Goal: Information Seeking & Learning: Learn about a topic

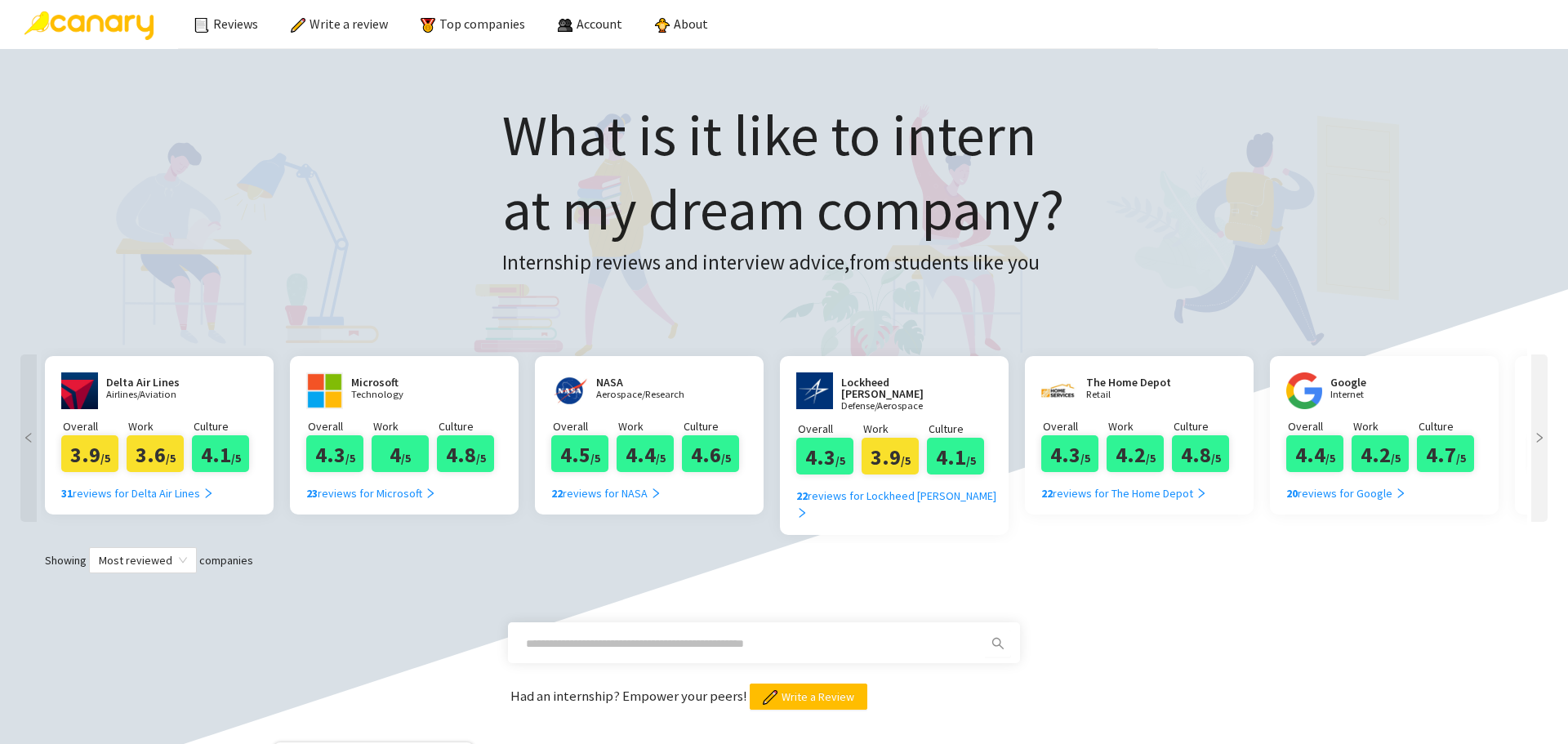
click at [659, 635] on input "text" at bounding box center [744, 644] width 437 height 18
type input "**********"
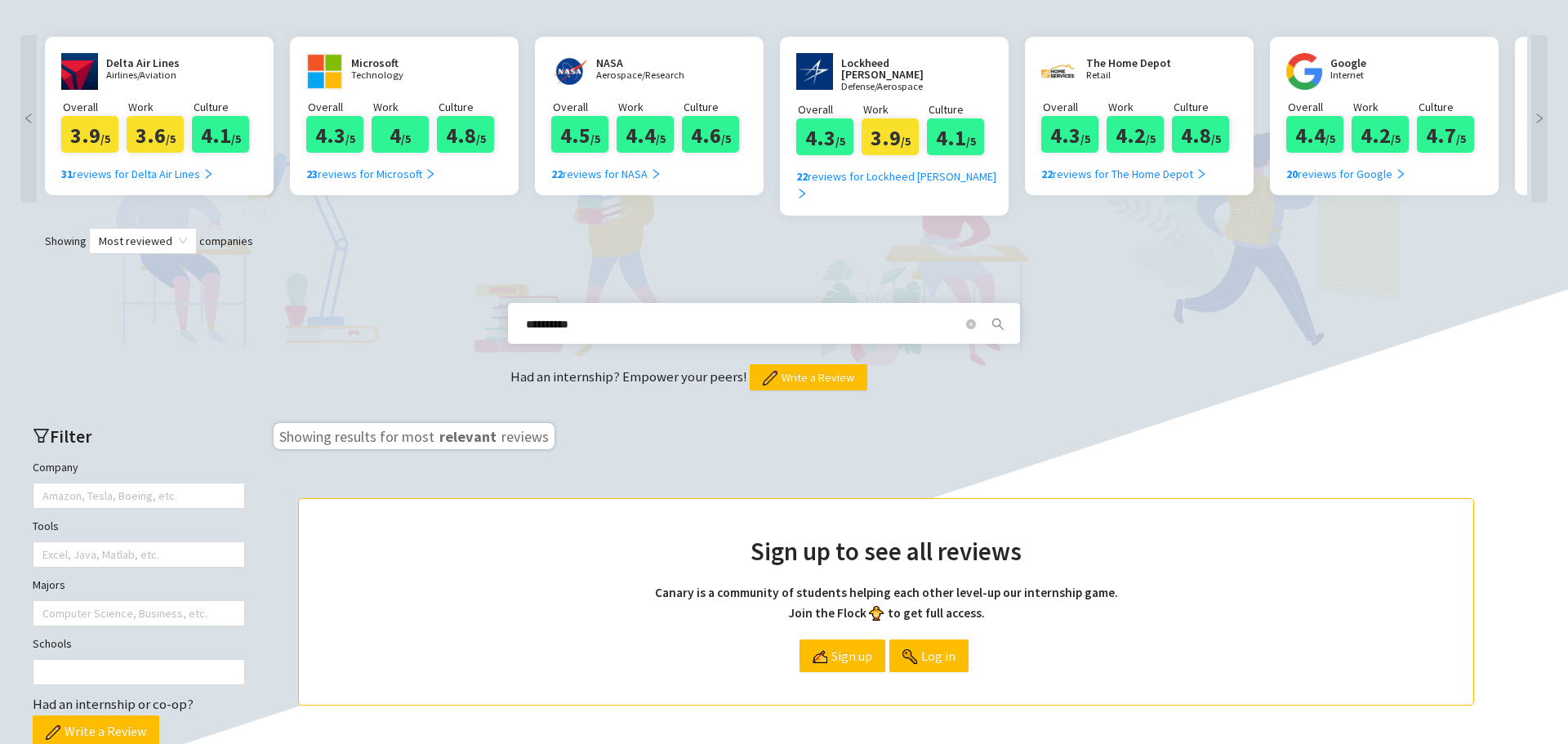
scroll to position [327, 0]
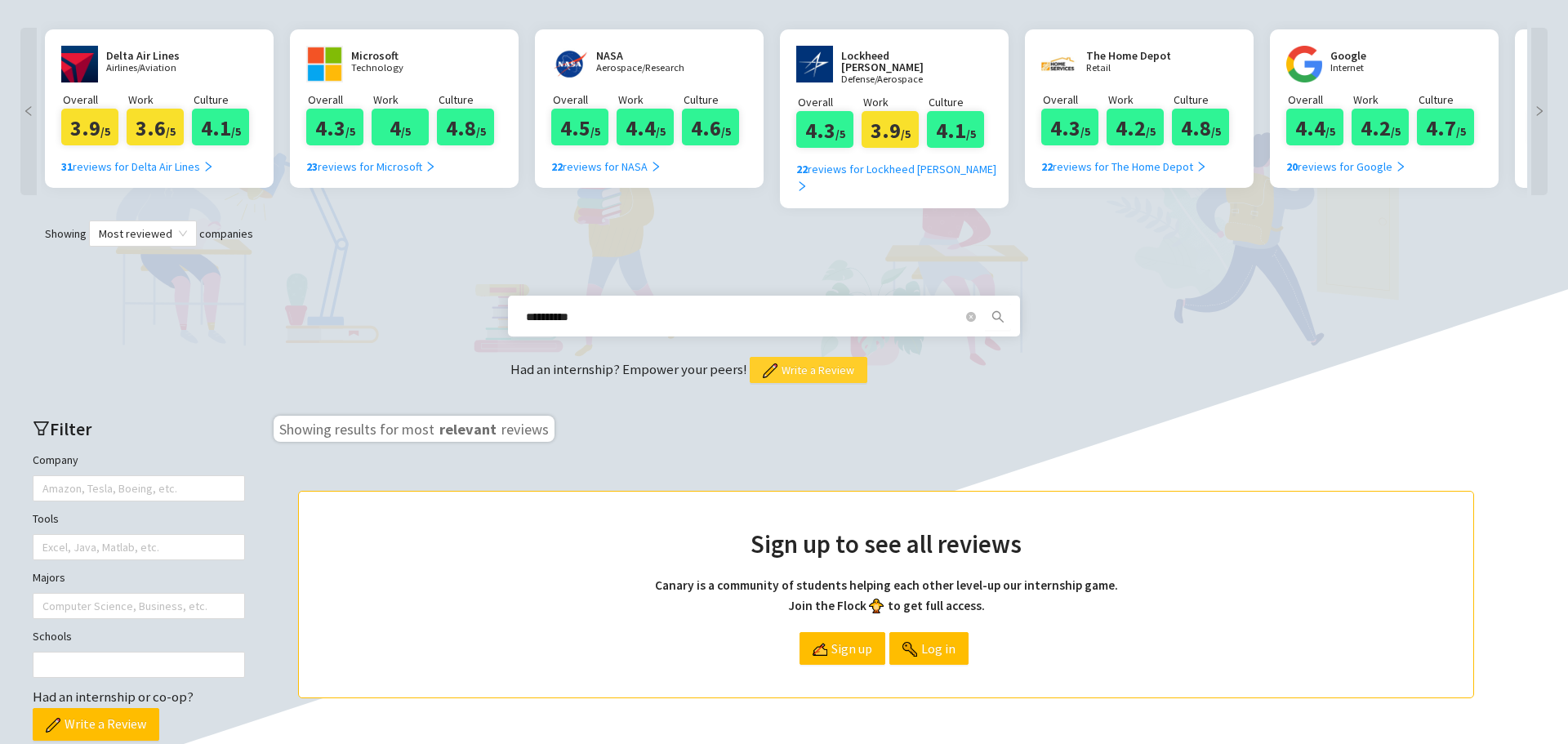
click at [817, 357] on button "Write a Review" at bounding box center [808, 369] width 118 height 26
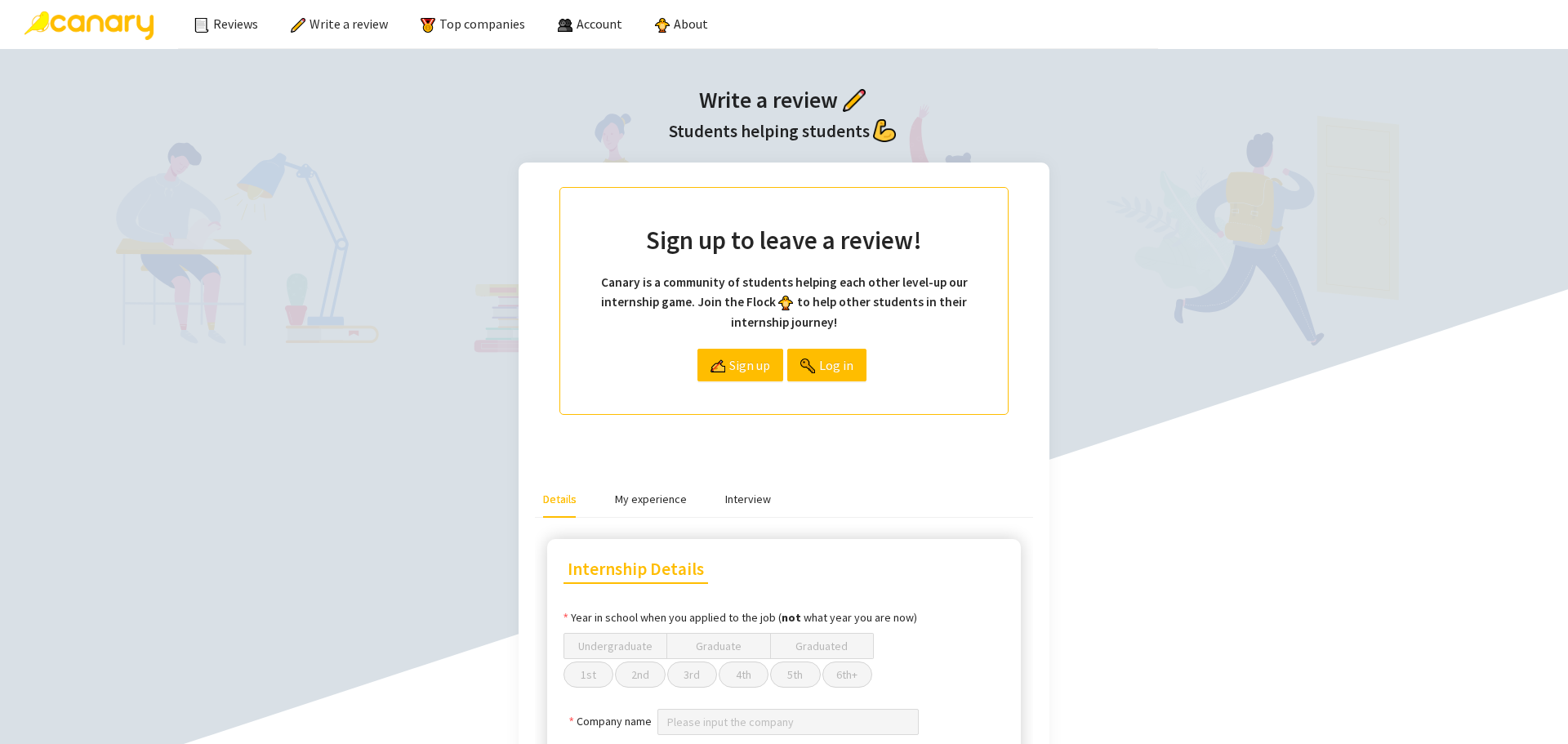
scroll to position [327, 0]
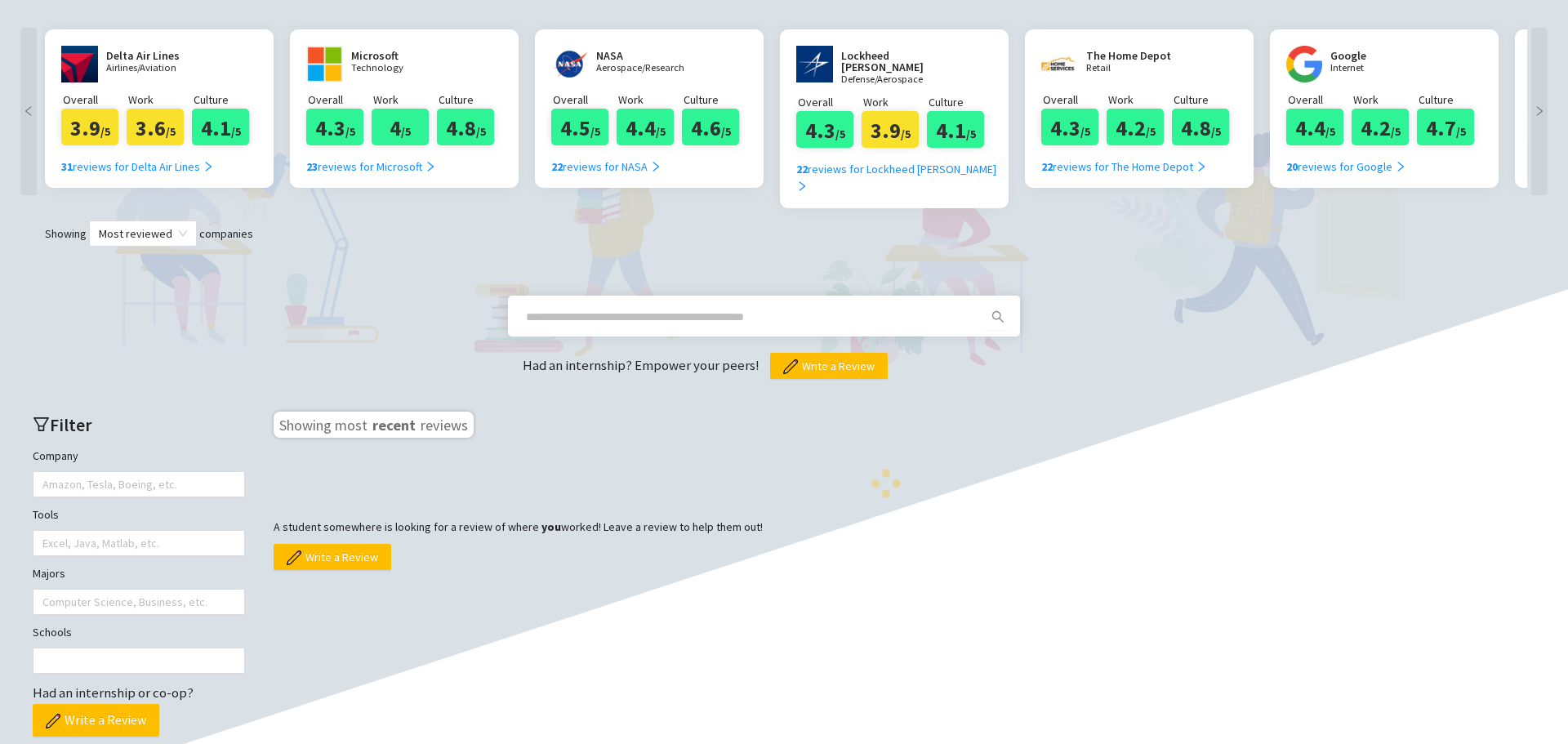
click at [670, 306] on span at bounding box center [751, 316] width 470 height 26
click at [705, 308] on input "text" at bounding box center [744, 317] width 437 height 18
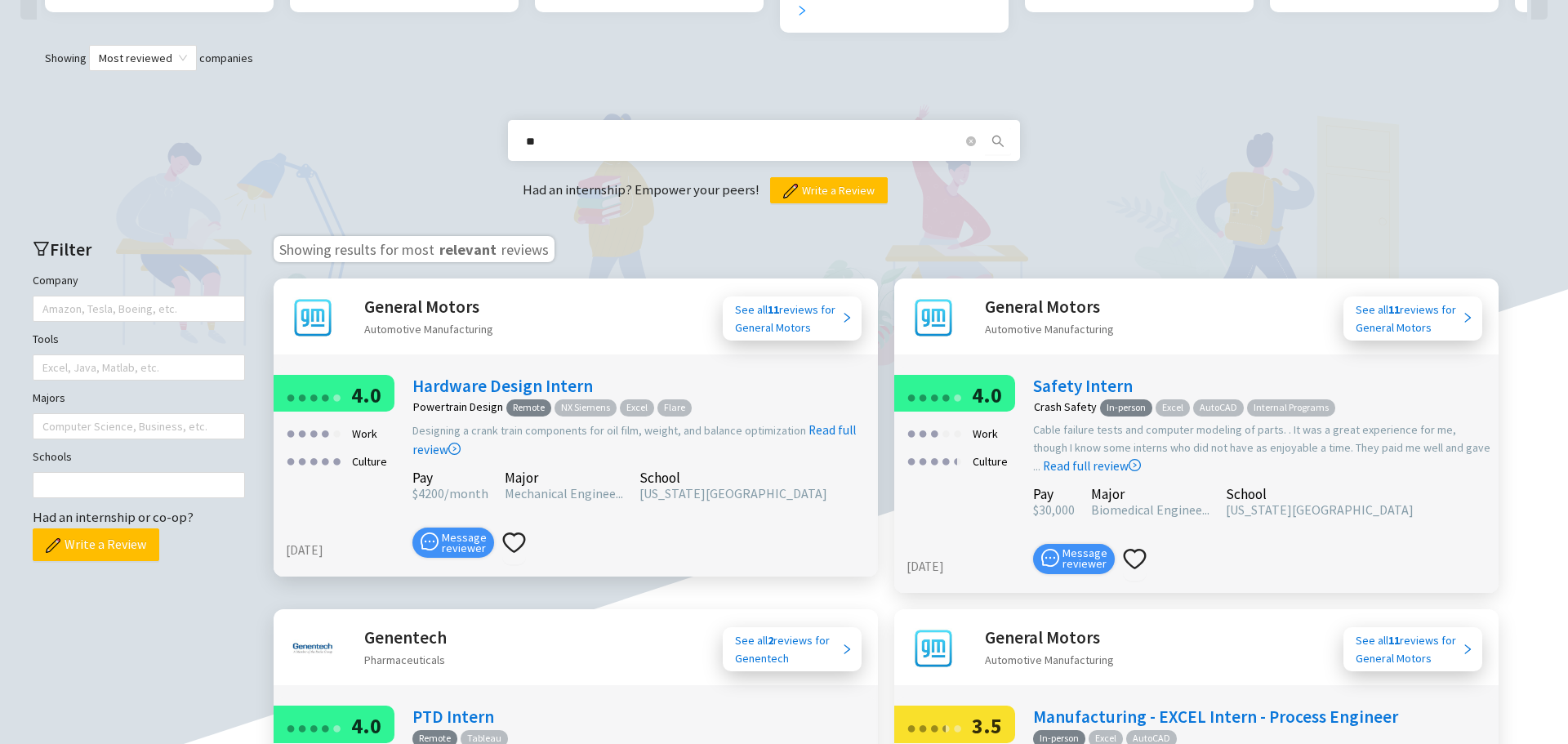
scroll to position [194, 0]
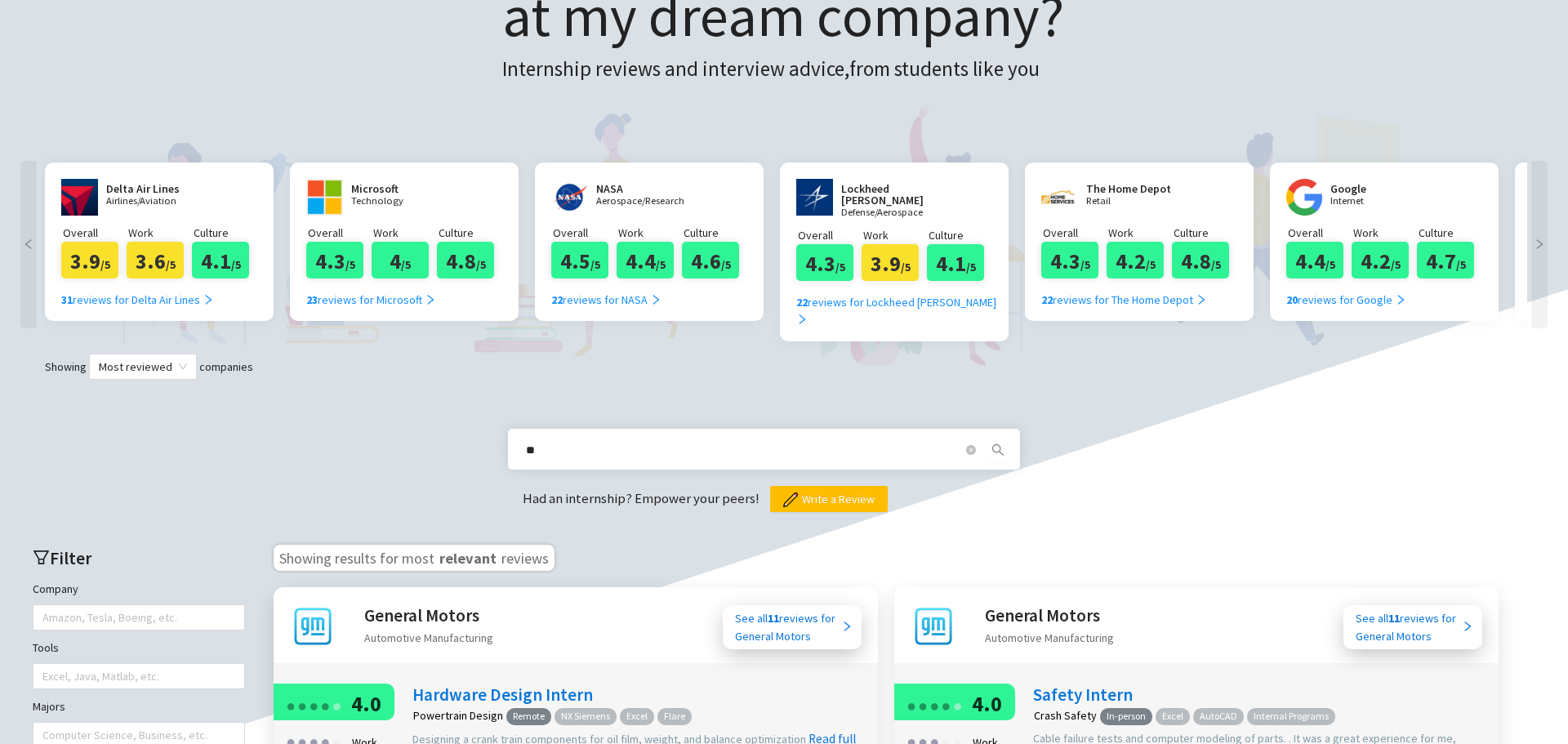
drag, startPoint x: 620, startPoint y: 434, endPoint x: 400, endPoint y: 441, distance: 220.1
click at [400, 441] on div "** Had an internship? Empower your peers! Write a Review" at bounding box center [784, 445] width 1535 height 133
type input "********"
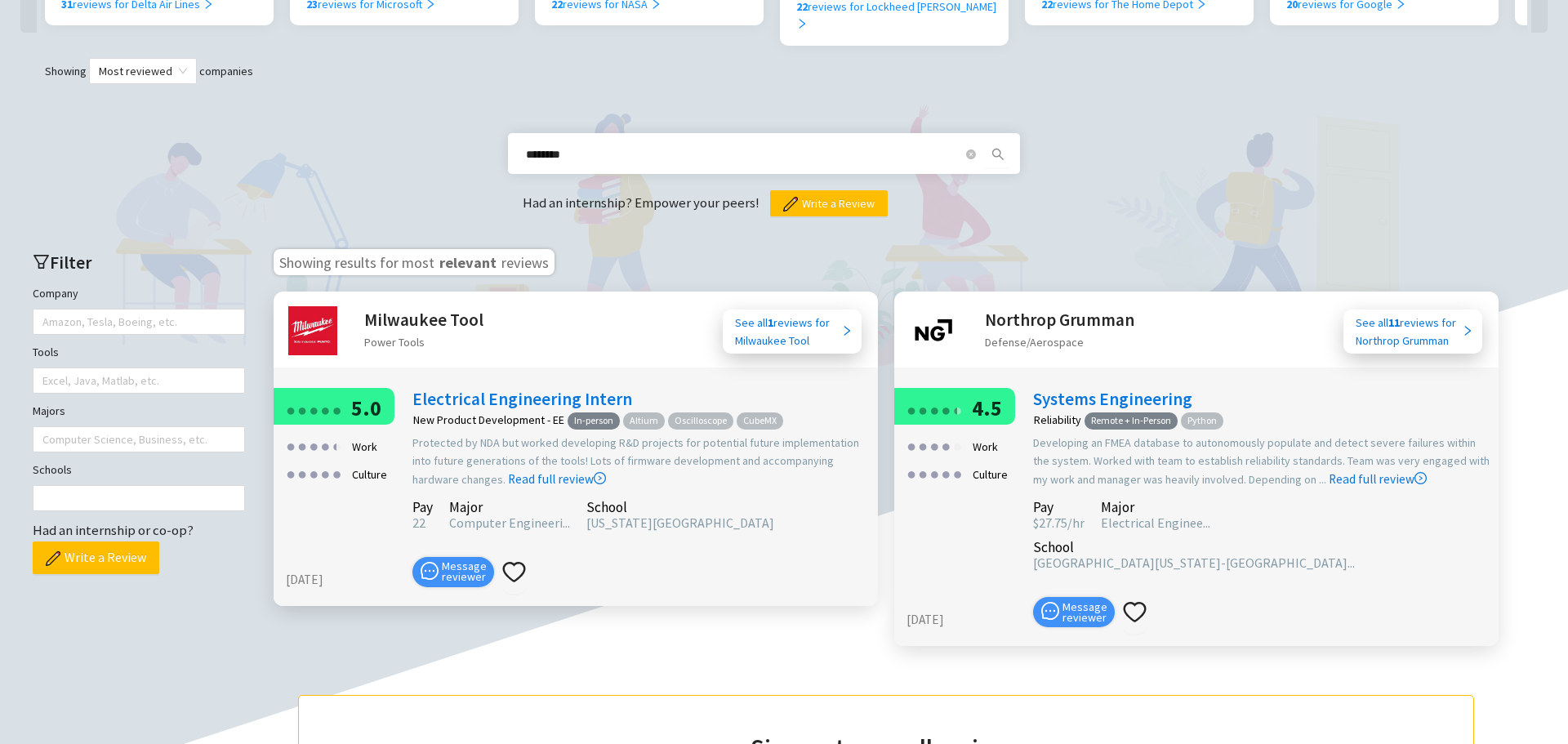
scroll to position [520, 0]
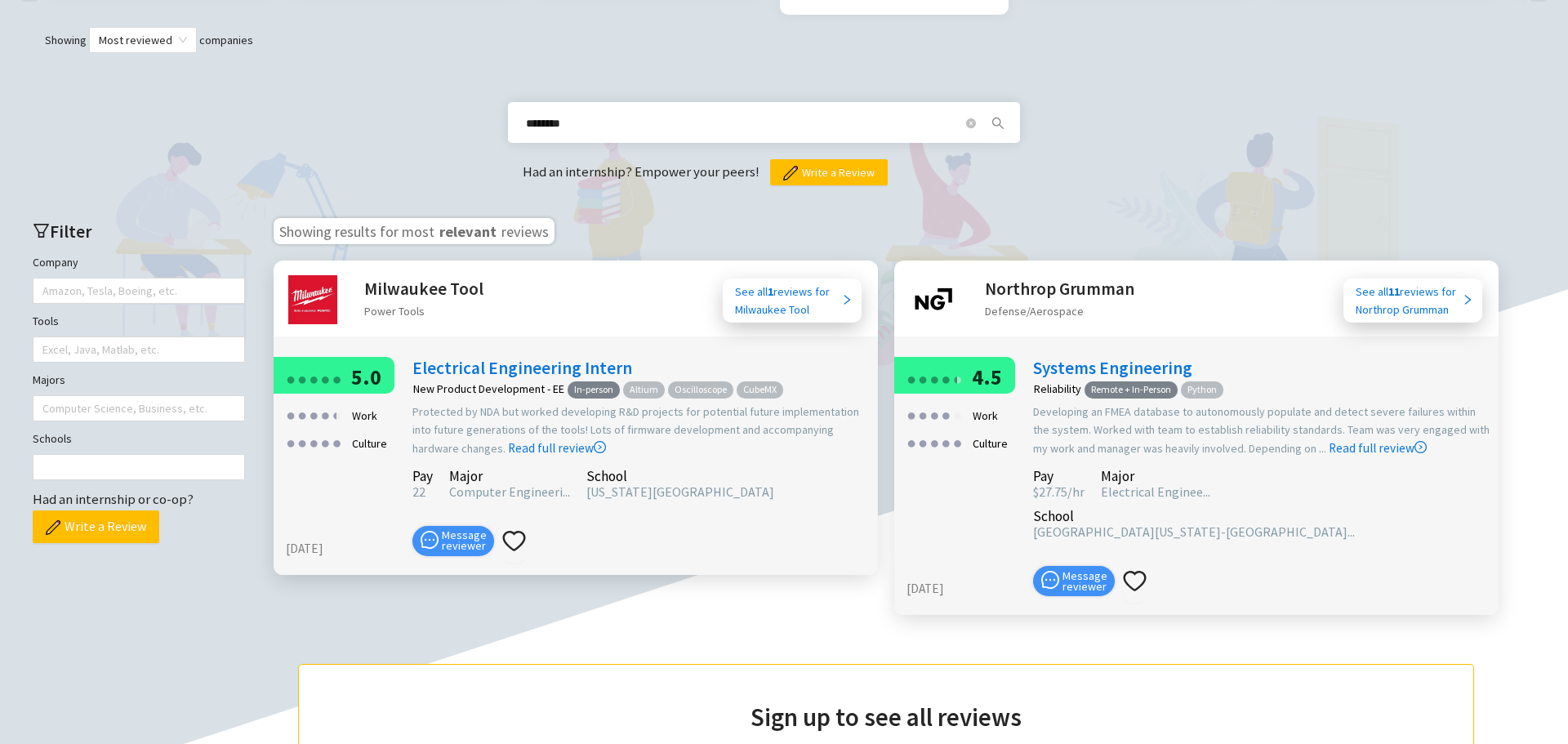
click at [388, 275] on h2 "Milwaukee Tool" at bounding box center [424, 289] width 119 height 27
click at [398, 275] on h2 "Milwaukee Tool" at bounding box center [424, 289] width 119 height 27
click at [307, 287] on img at bounding box center [313, 299] width 49 height 49
click at [324, 364] on div "●" at bounding box center [323, 379] width 6 height 28
click at [829, 285] on div "See all 1 reviews for Milwaukee Tool" at bounding box center [787, 300] width 106 height 36
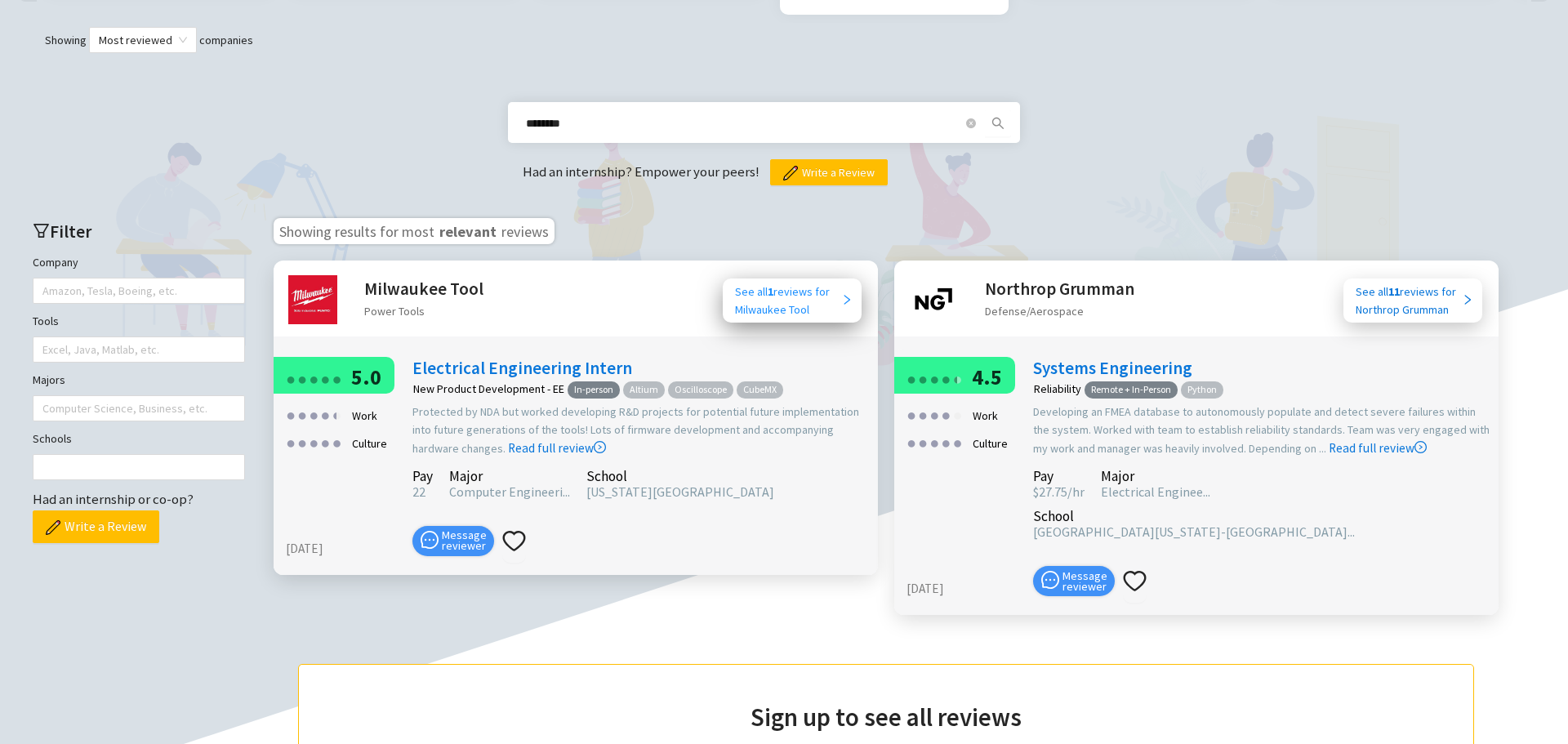
click at [820, 283] on div "See all 1 reviews for Milwaukee Tool" at bounding box center [787, 300] width 106 height 36
click at [834, 283] on div "See all 1 reviews for Milwaukee Tool" at bounding box center [787, 300] width 106 height 36
drag, startPoint x: 696, startPoint y: 94, endPoint x: 440, endPoint y: 103, distance: 256.2
click at [440, 103] on div "******** Had an internship? Empower your peers! Write a Review" at bounding box center [784, 119] width 1535 height 133
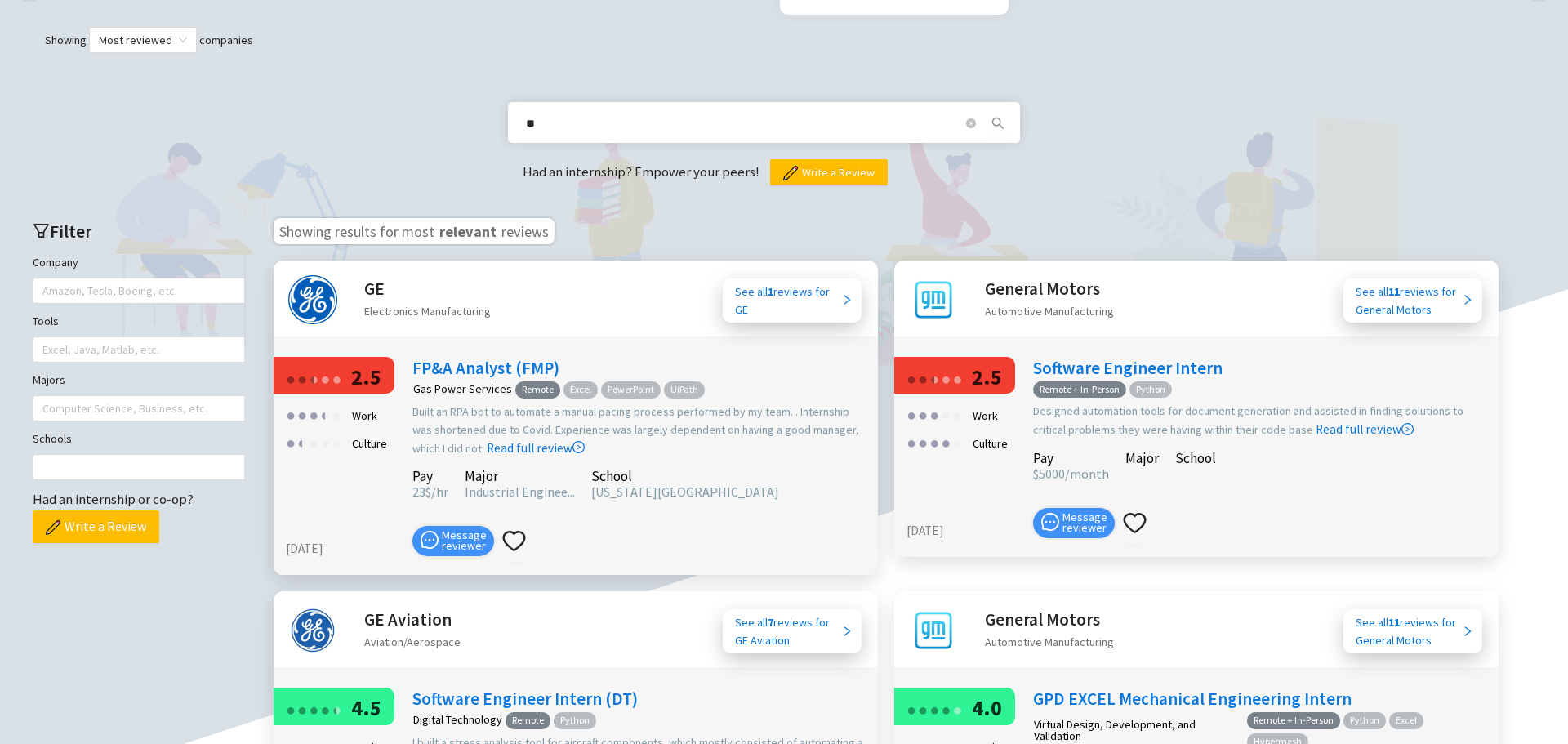
click at [645, 114] on input "**" at bounding box center [744, 123] width 437 height 18
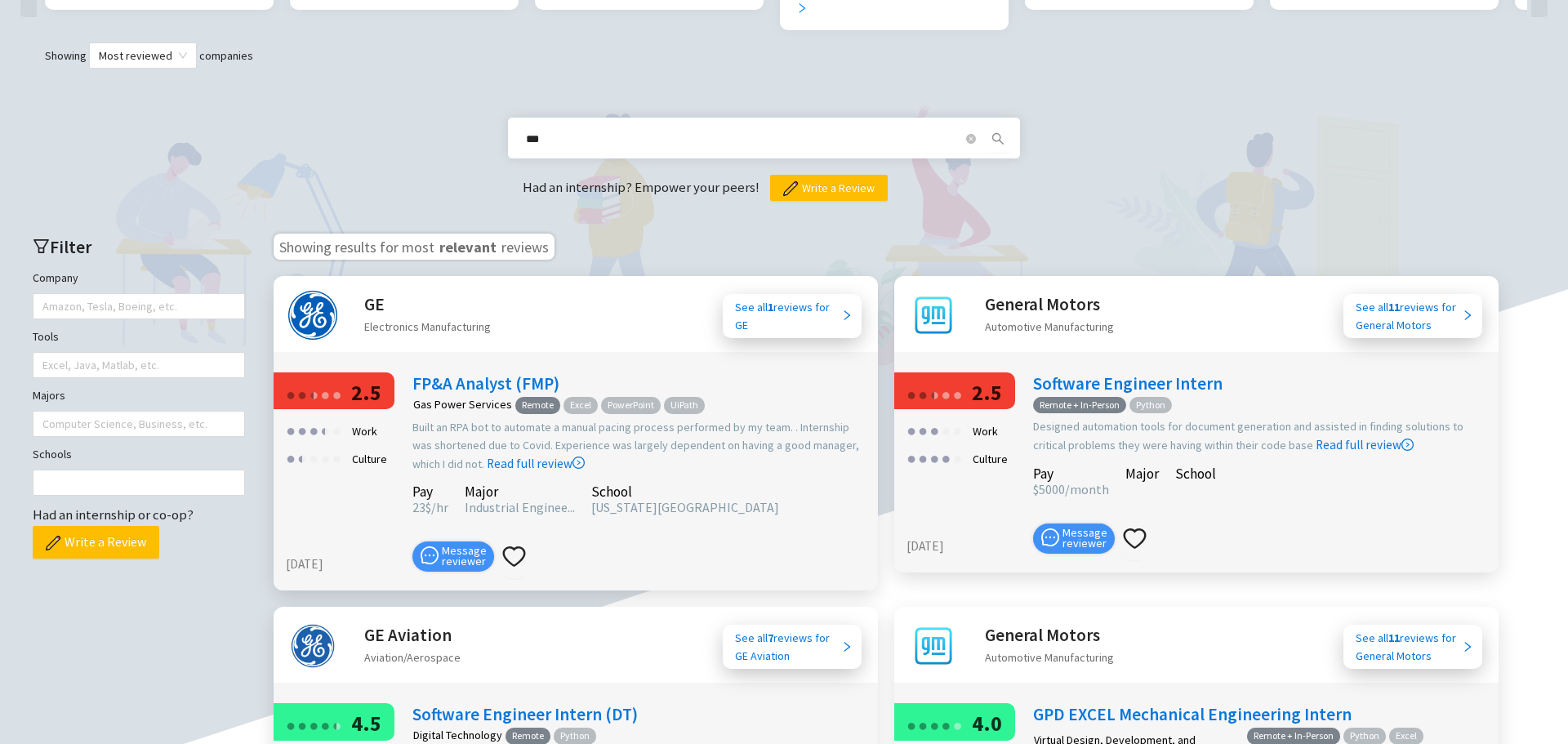
scroll to position [439, 0]
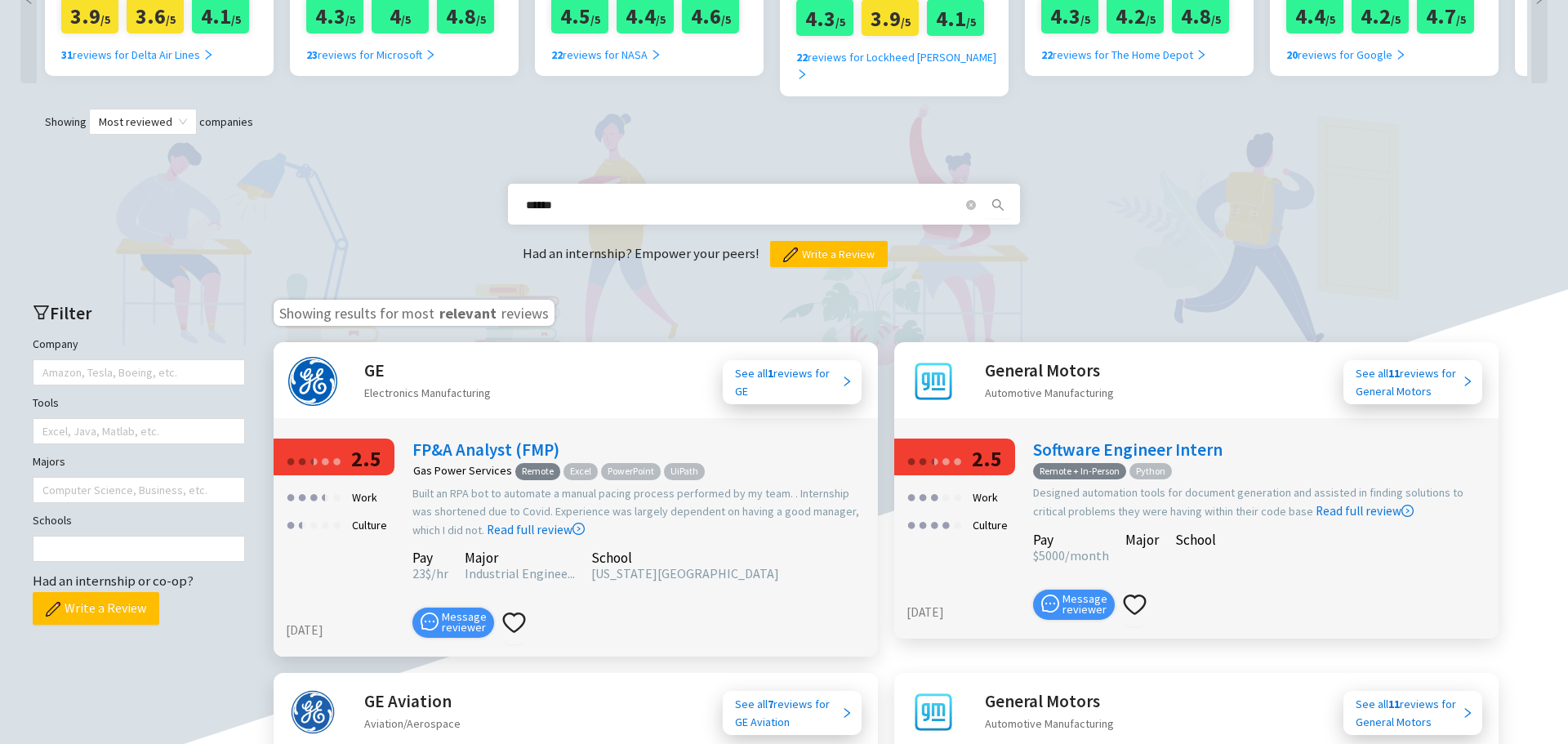
type input "******"
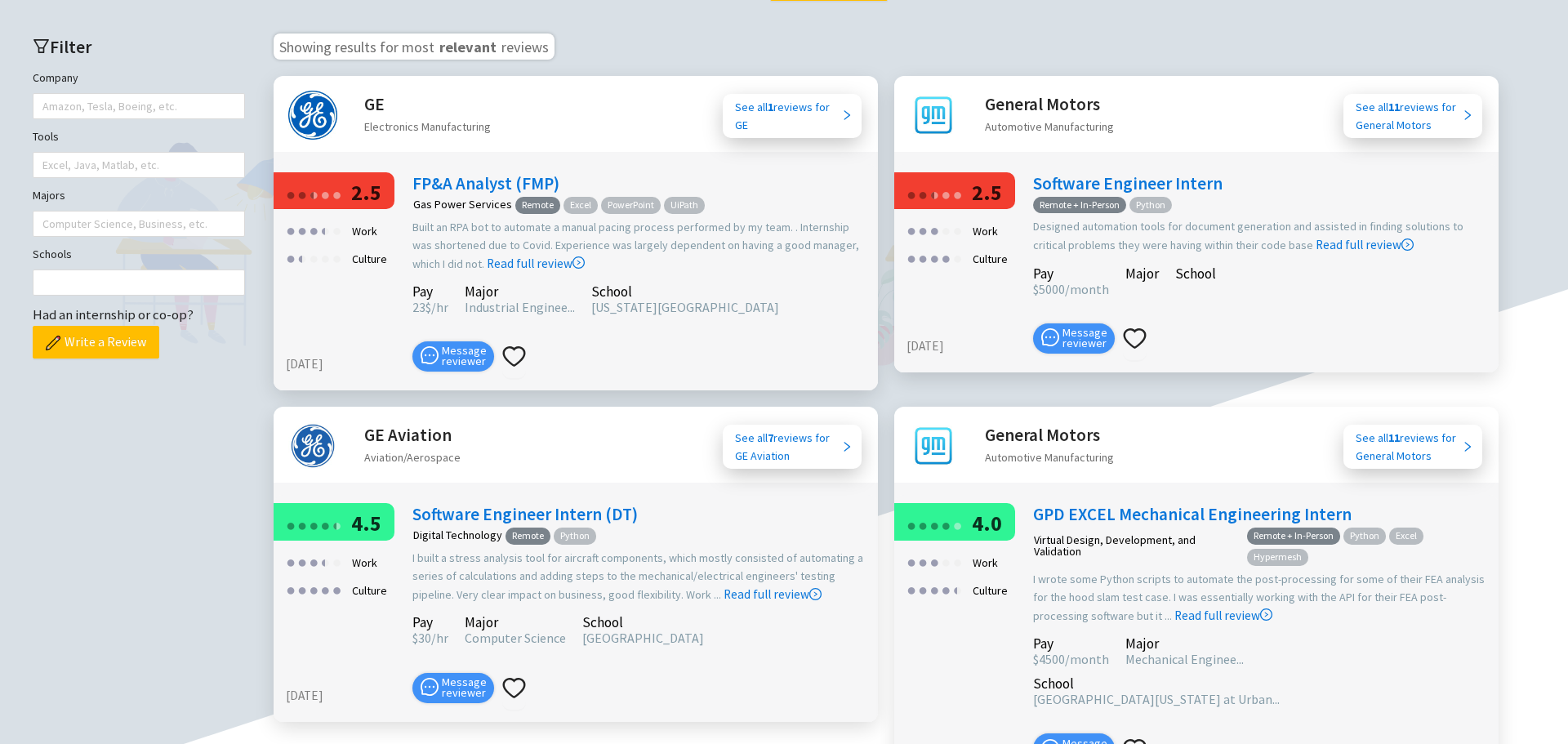
scroll to position [683, 0]
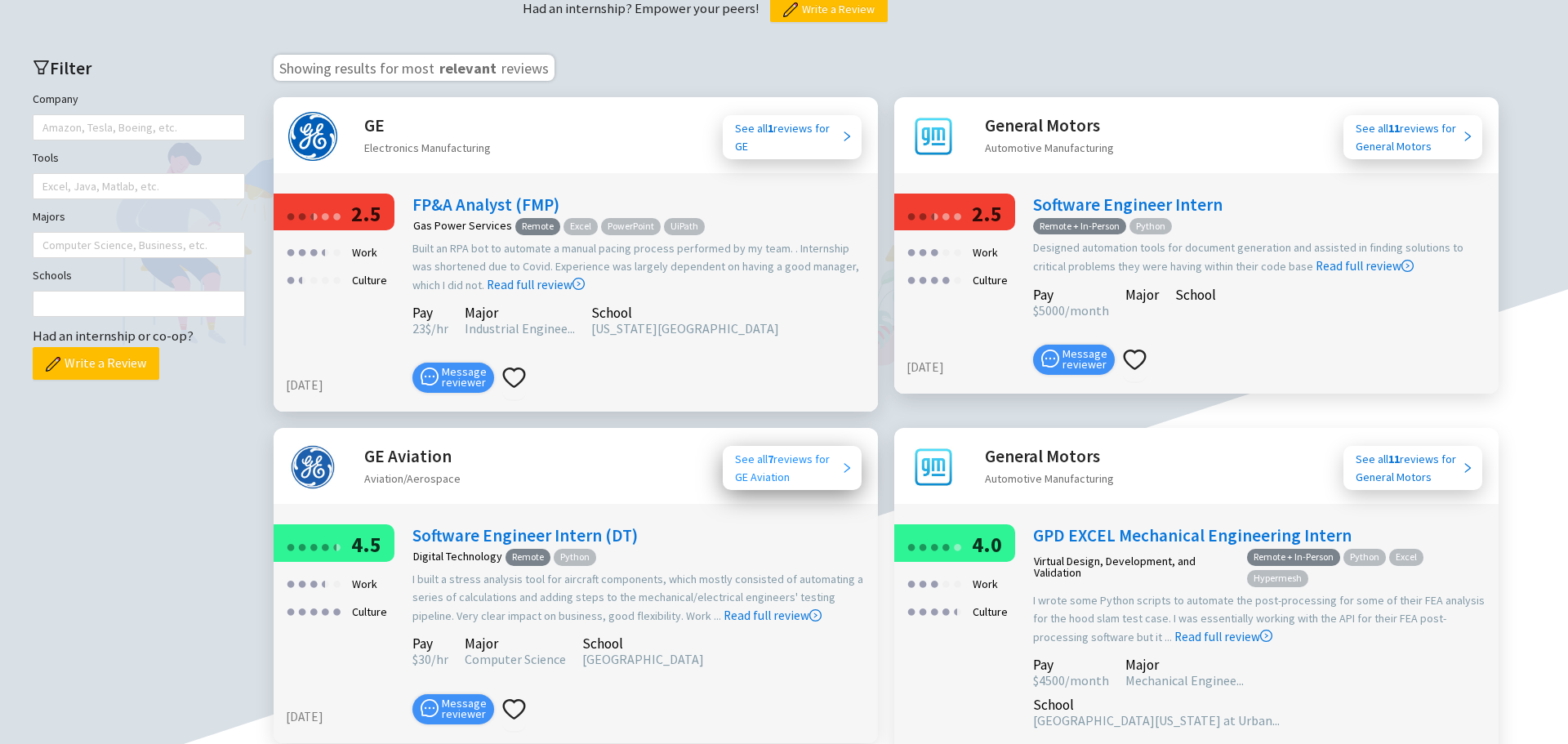
click at [810, 454] on div "See all 7 reviews for GE Aviation" at bounding box center [787, 467] width 106 height 36
click at [819, 459] on div "See all 7 reviews for GE Aviation" at bounding box center [787, 467] width 106 height 36
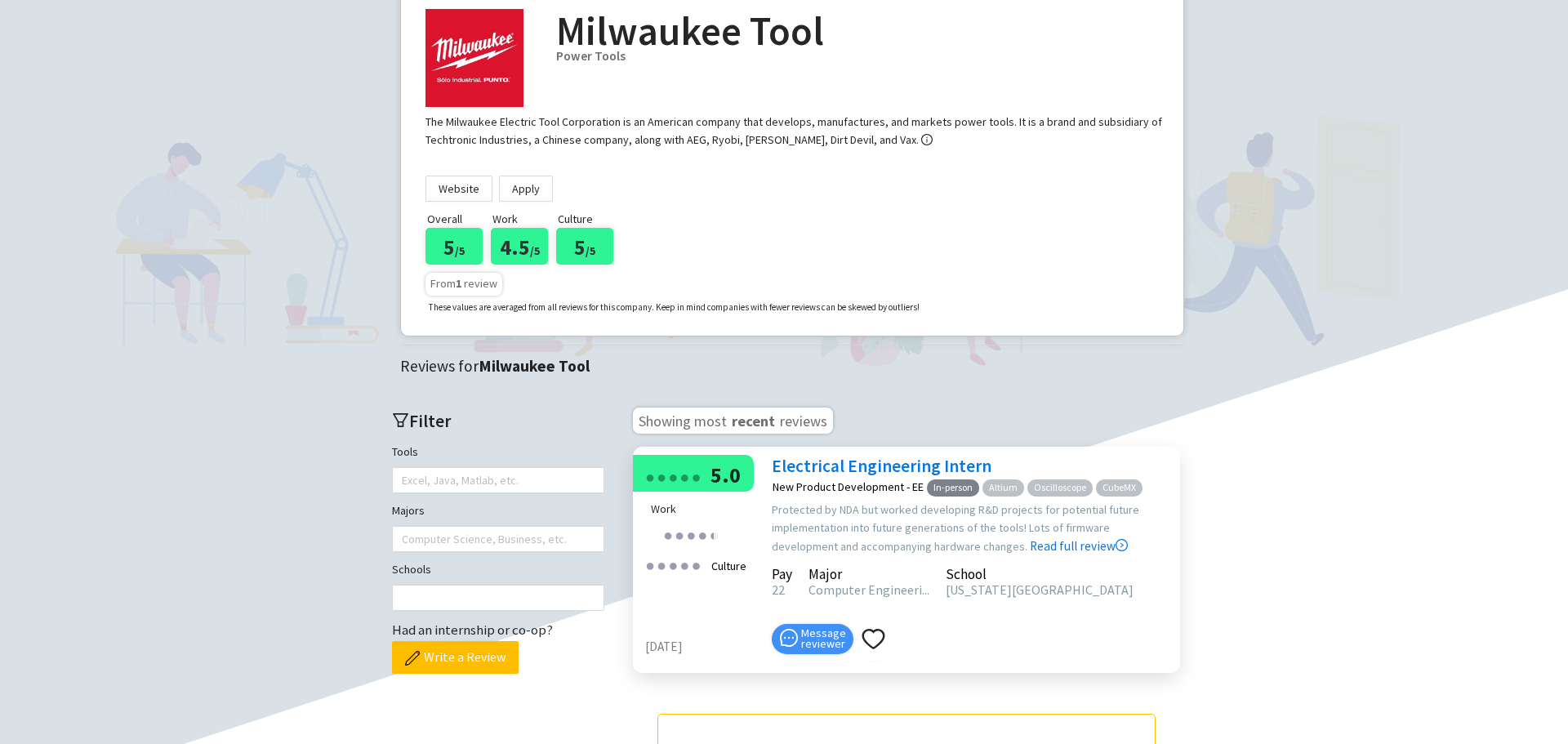
scroll to position [327, 0]
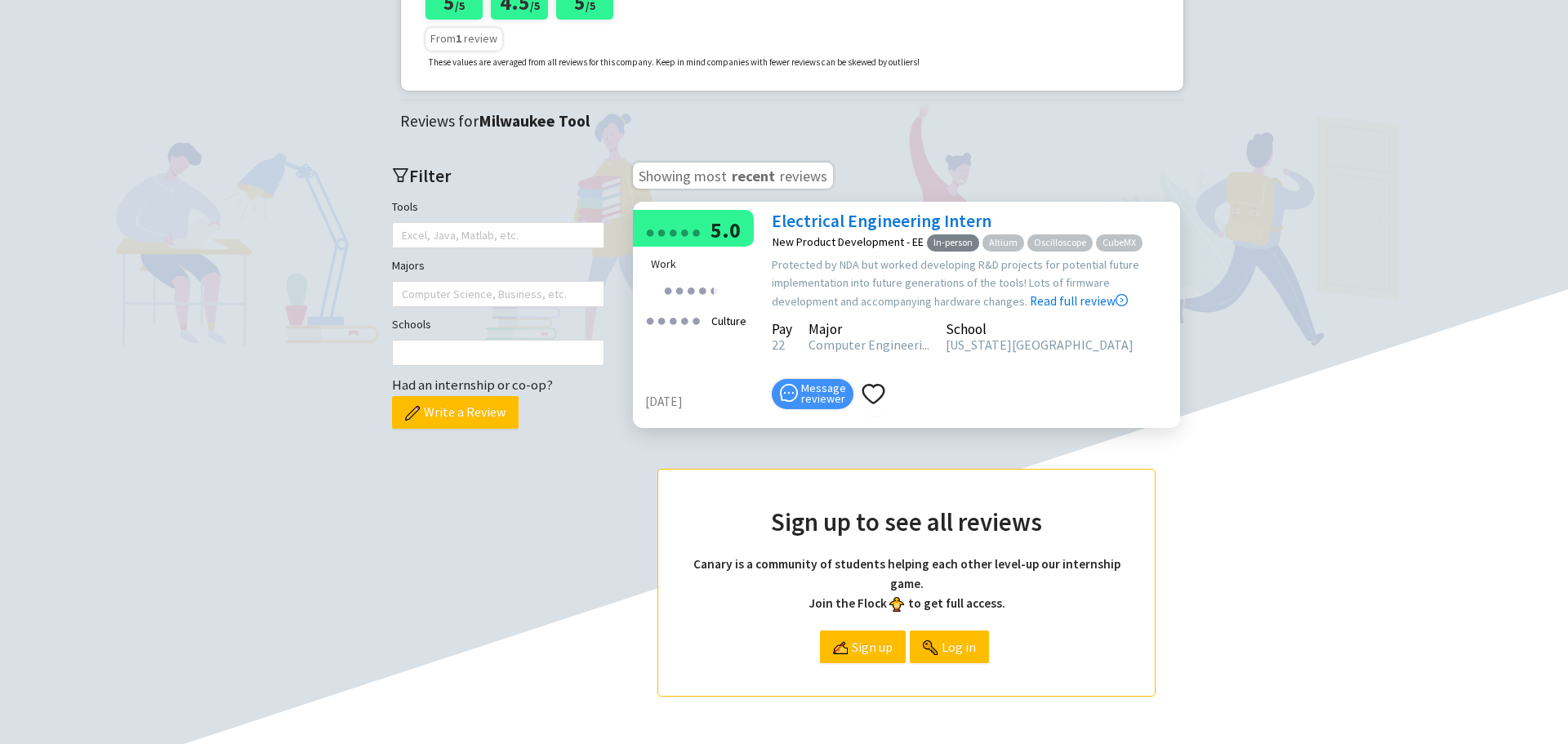
click at [875, 347] on span "Computer Engineeri..." at bounding box center [868, 344] width 121 height 17
click at [1008, 405] on div "Message reviewer" at bounding box center [972, 393] width 400 height 45
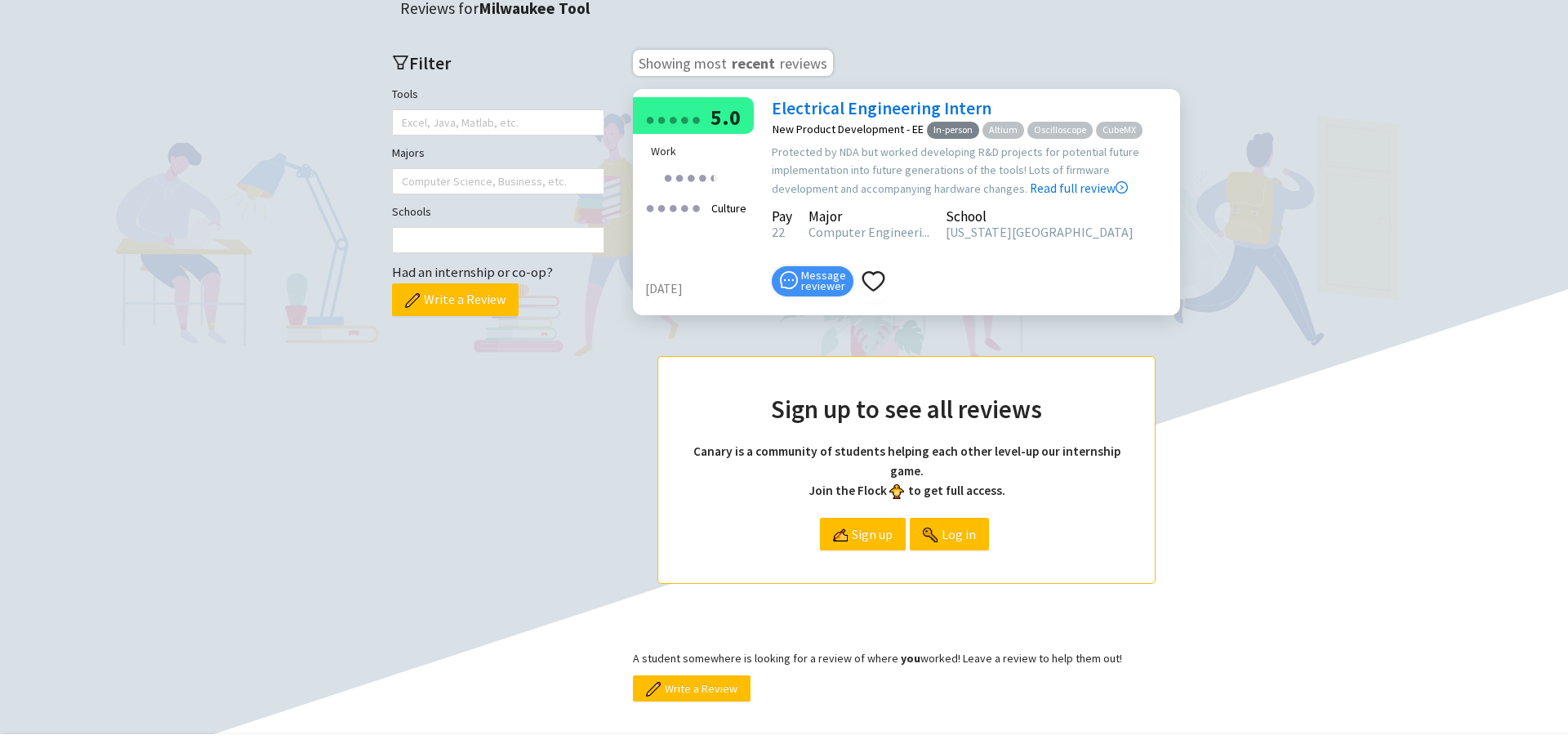
scroll to position [283, 0]
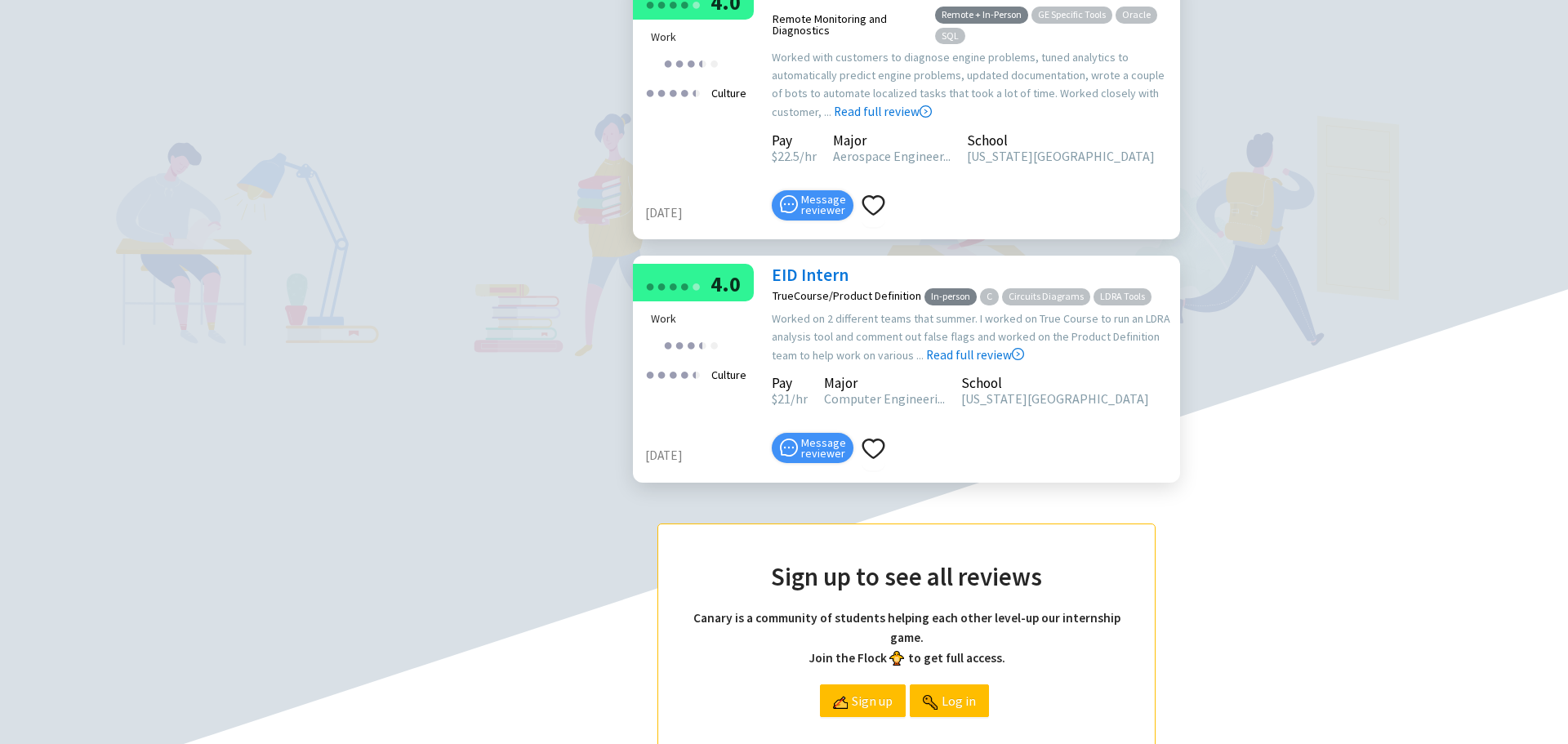
scroll to position [1062, 0]
